Goal: Task Accomplishment & Management: Manage account settings

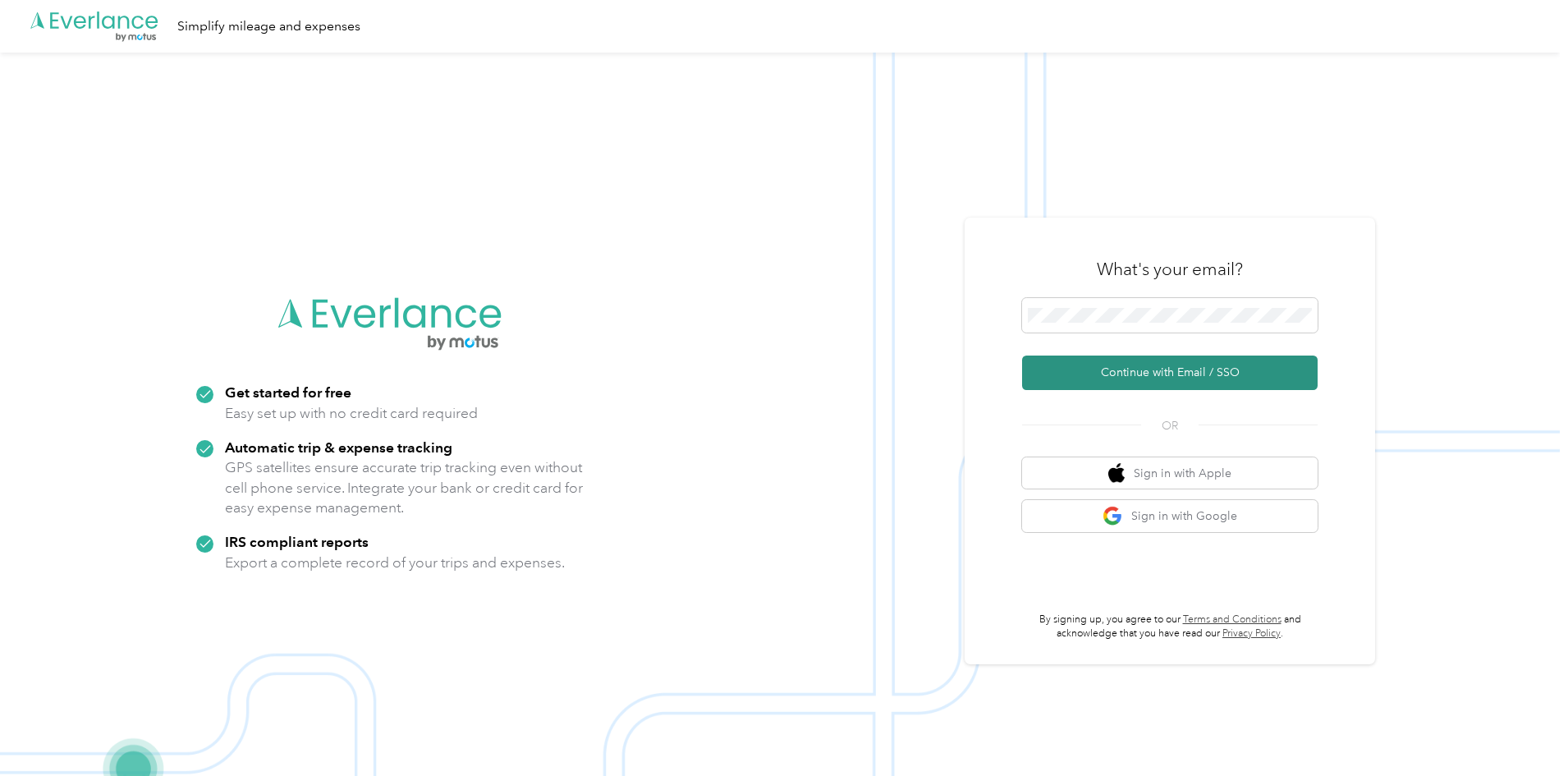
click at [1239, 375] on button "Continue with Email / SSO" at bounding box center [1169, 373] width 295 height 34
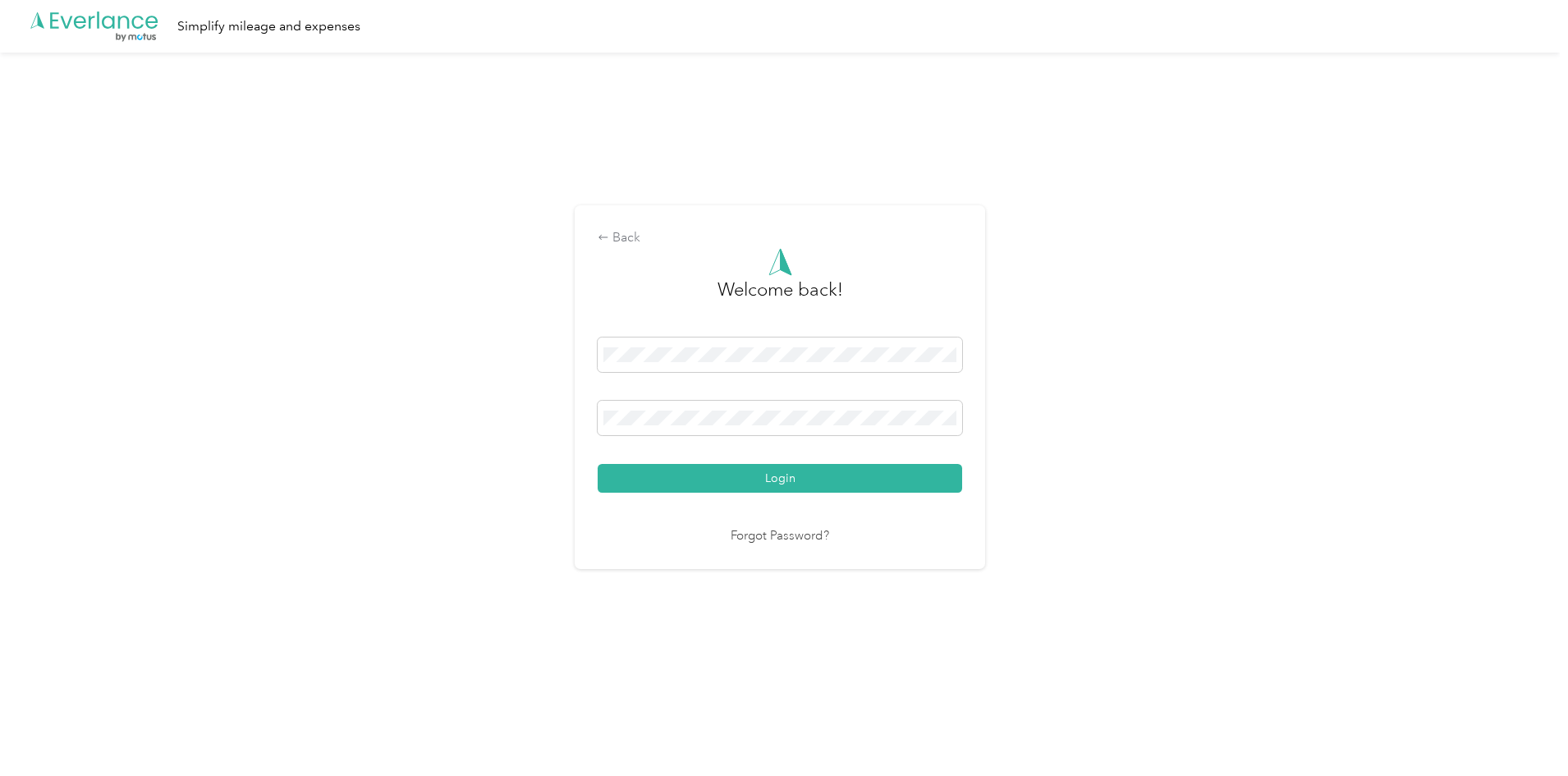
click at [714, 488] on button "Login" at bounding box center [779, 478] width 364 height 28
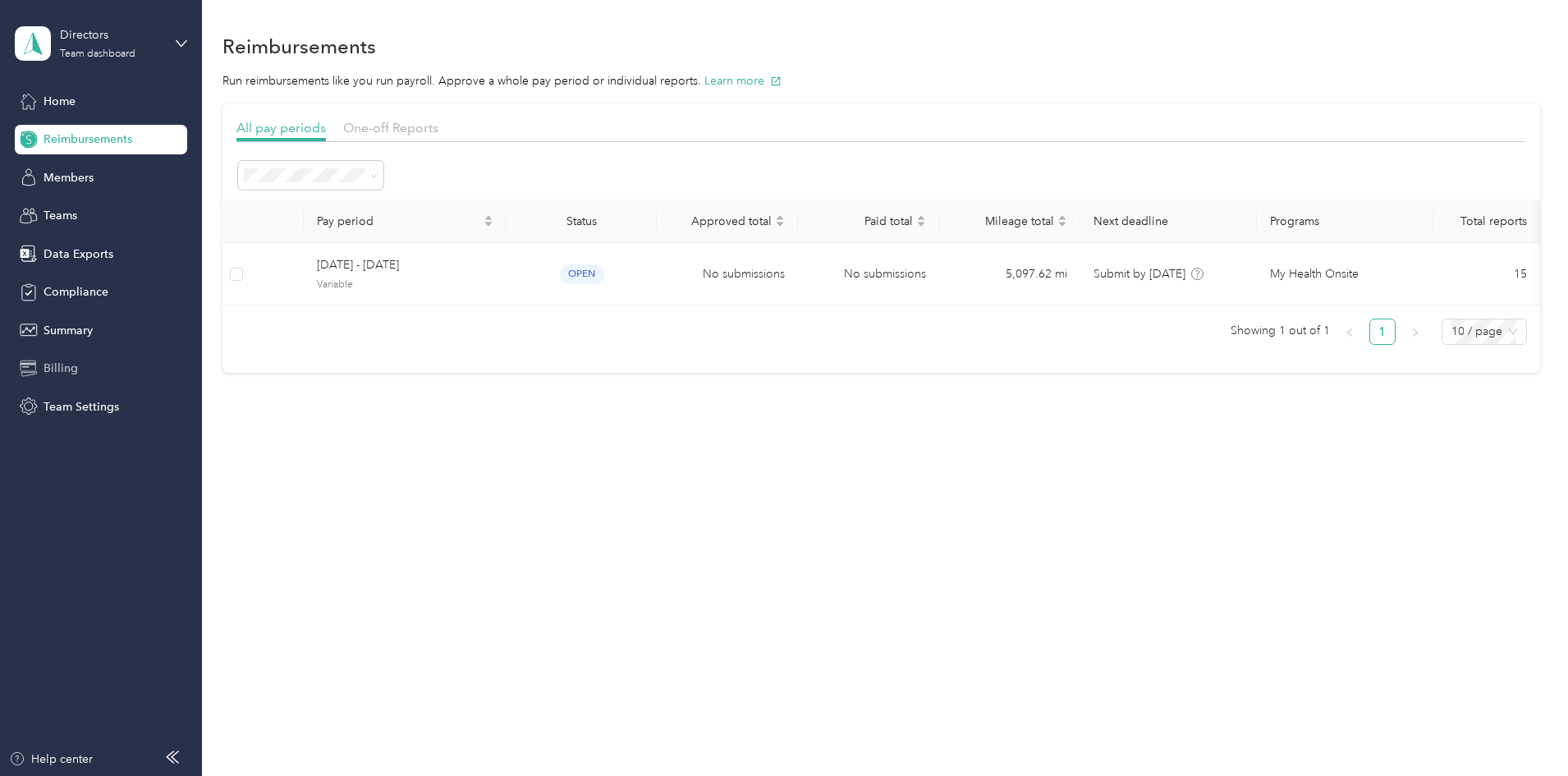
drag, startPoint x: 61, startPoint y: 343, endPoint x: 128, endPoint y: 353, distance: 67.7
click at [61, 342] on div "Summary" at bounding box center [101, 330] width 172 height 29
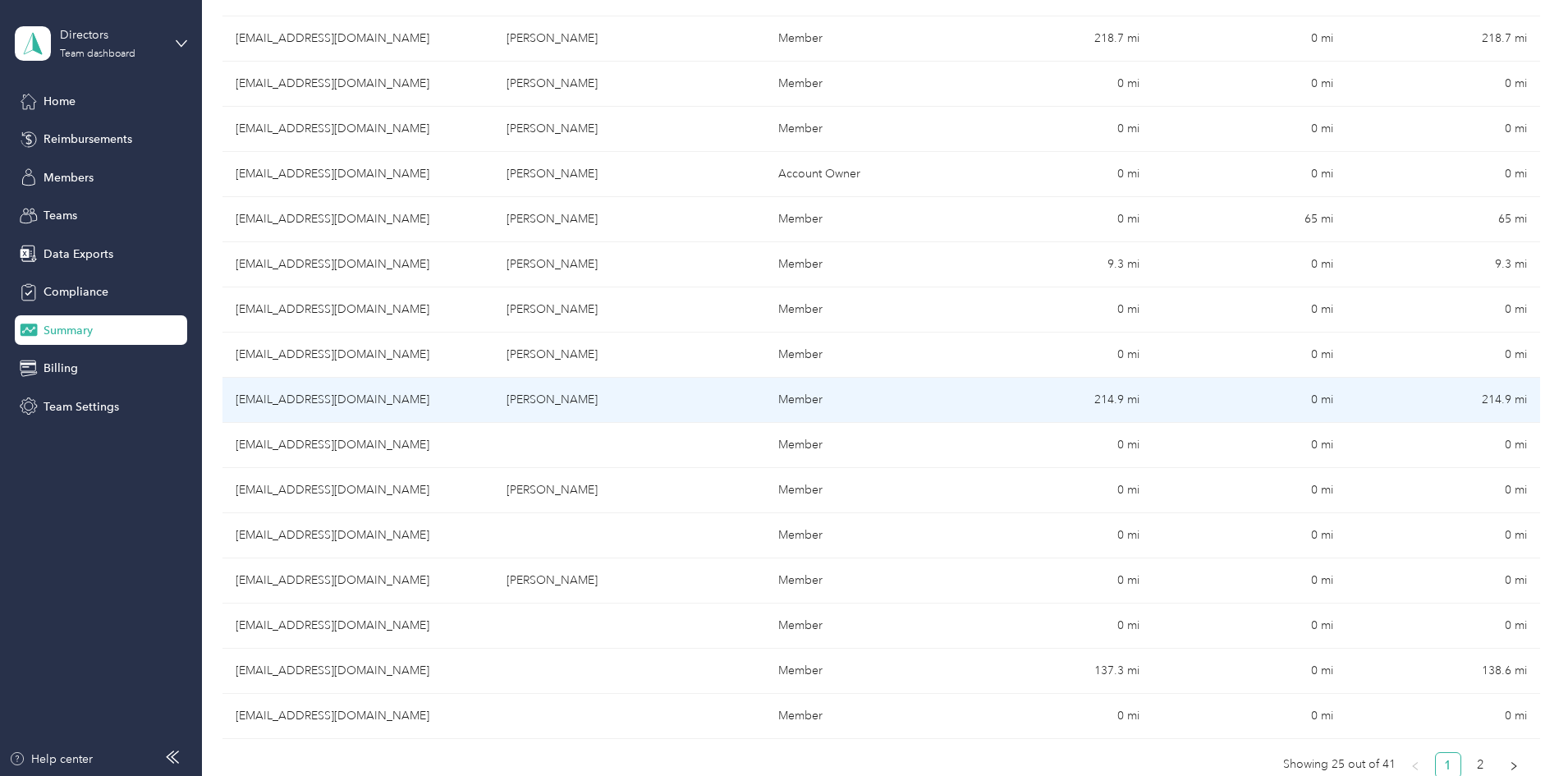
scroll to position [821, 0]
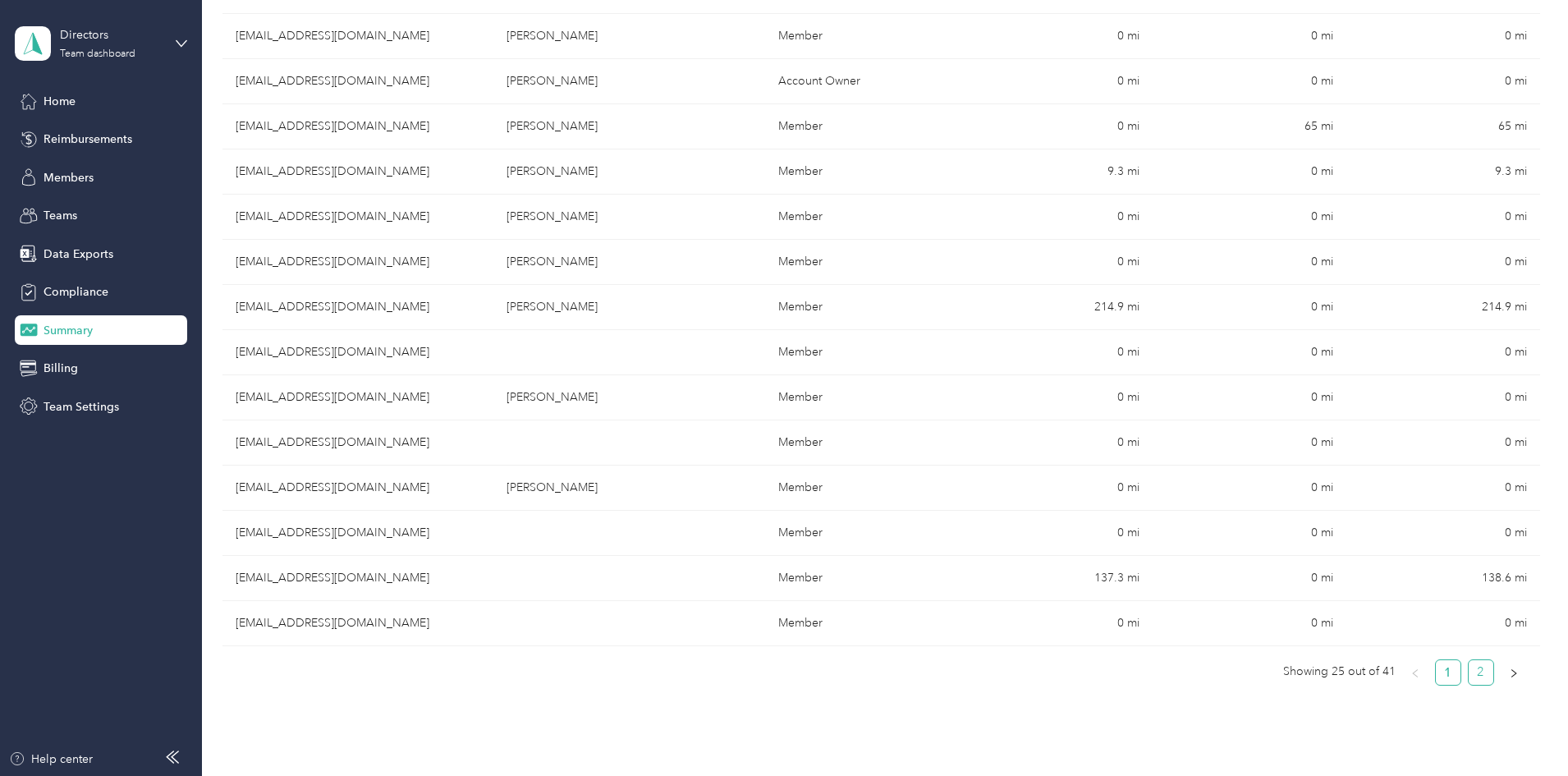
click at [1469, 676] on link "2" at bounding box center [1481, 673] width 25 height 25
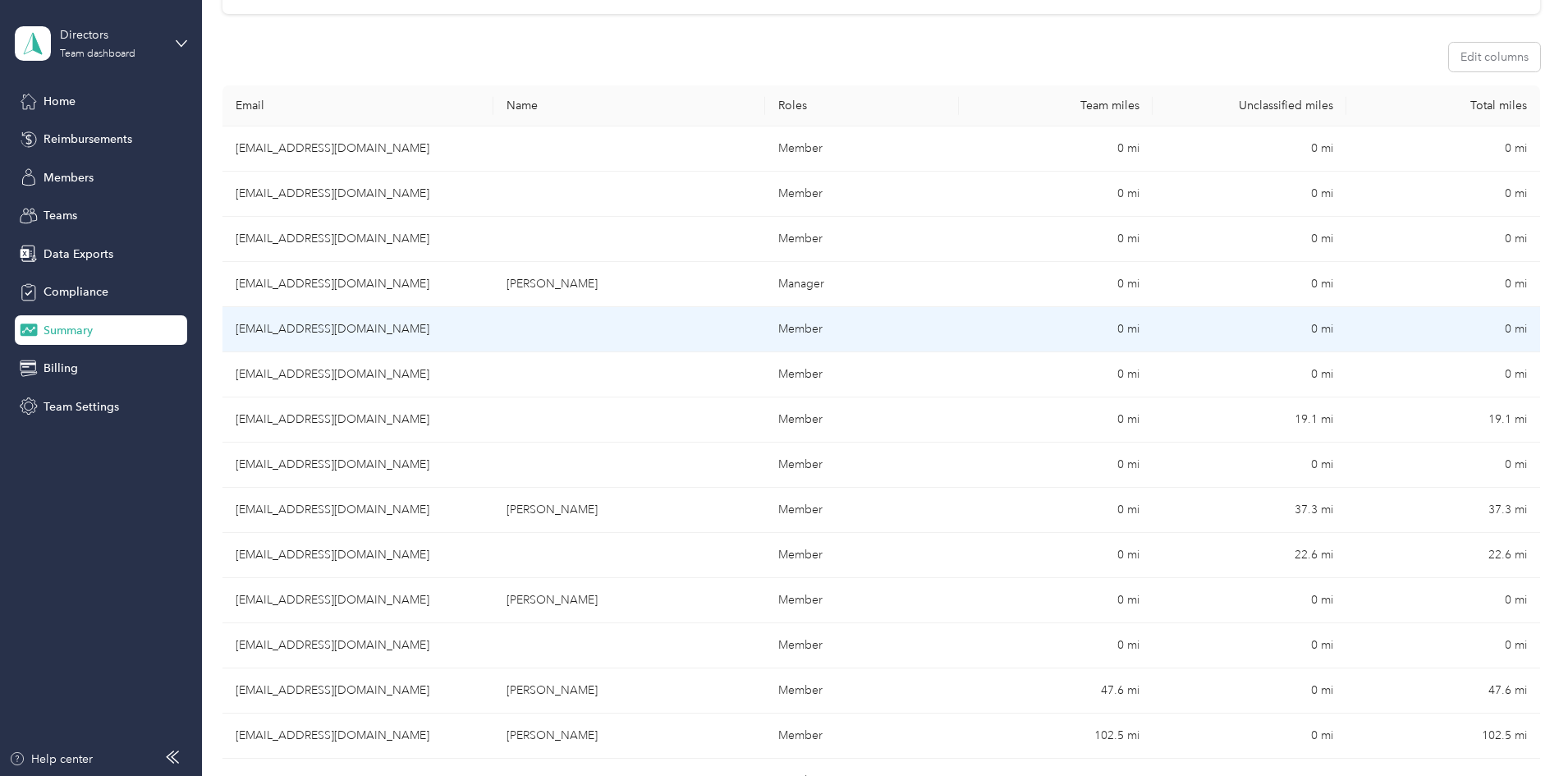
scroll to position [166, 0]
